Goal: Browse casually: Explore the website without a specific task or goal

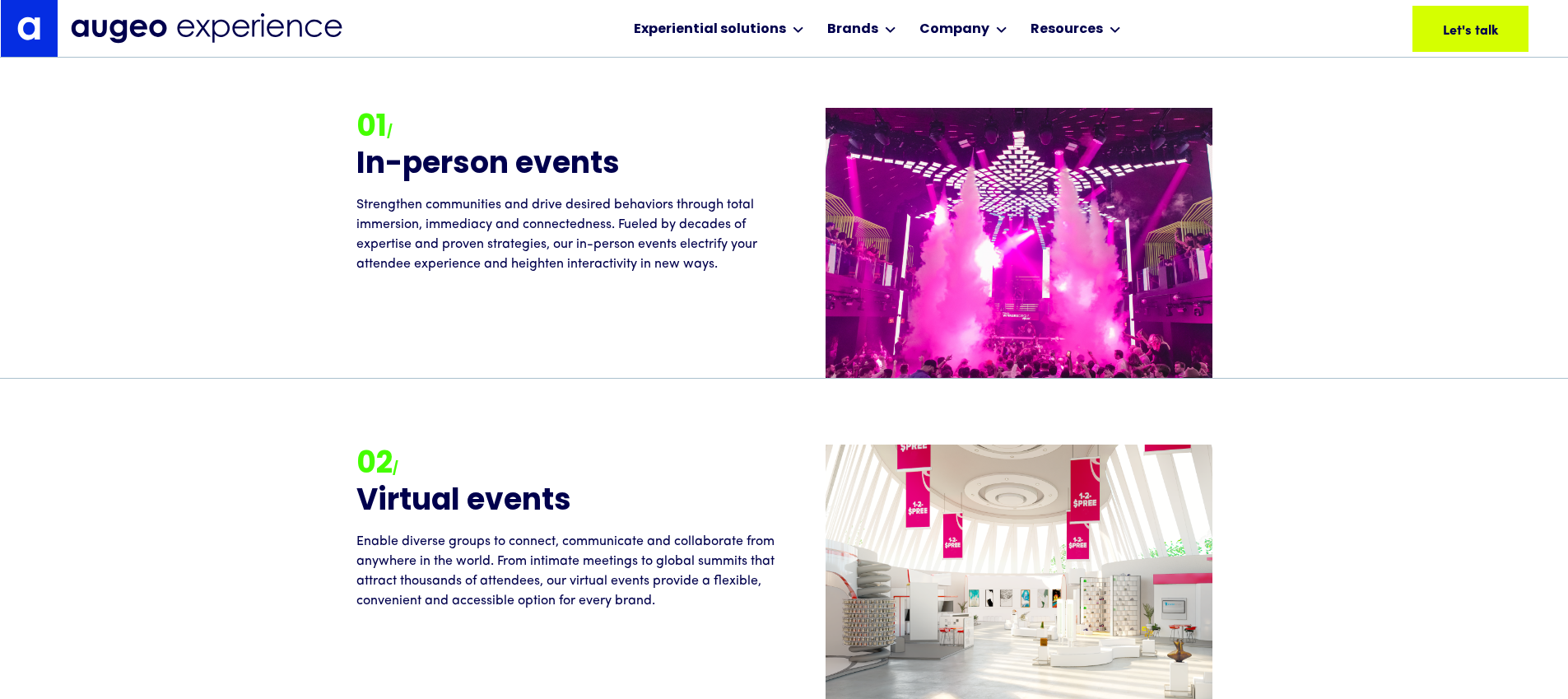
scroll to position [1897, 0]
click at [156, 253] on div "01 / In-person events Strengthen communities and drive desired behaviors throug…" at bounding box center [784, 258] width 1568 height 432
